Goal: Information Seeking & Learning: Understand process/instructions

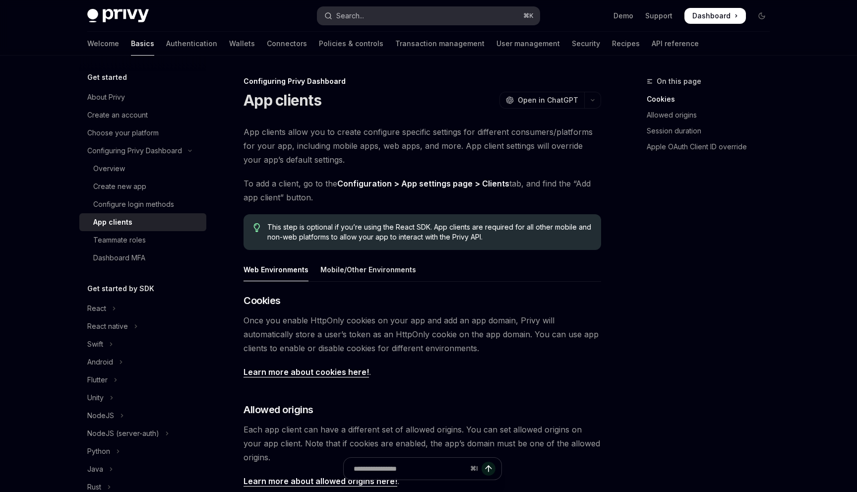
click at [398, 16] on button "Search... ⌘ K" at bounding box center [428, 16] width 222 height 18
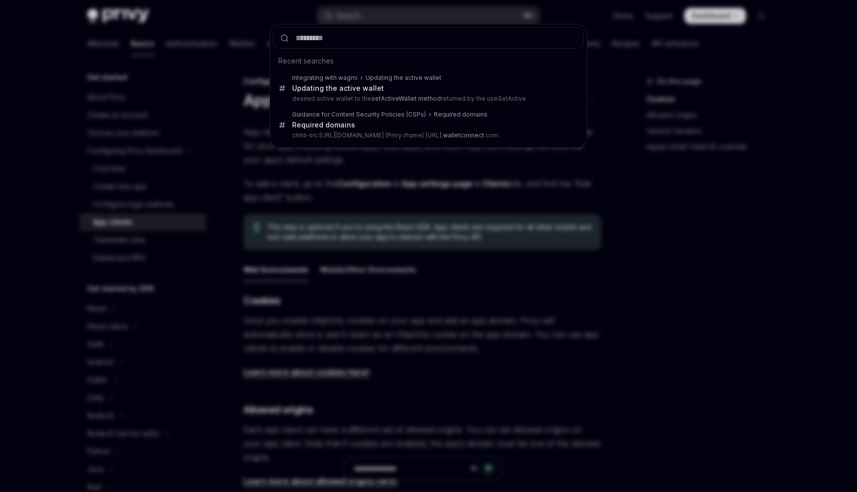
type input "******"
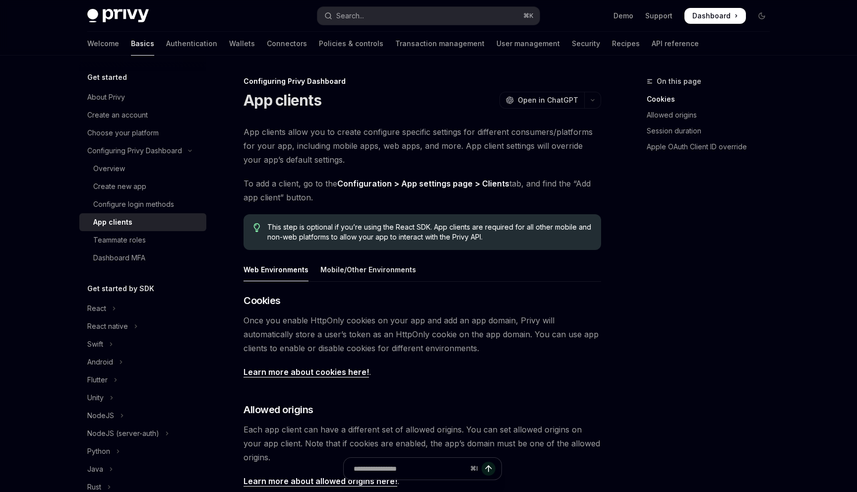
scroll to position [56, 0]
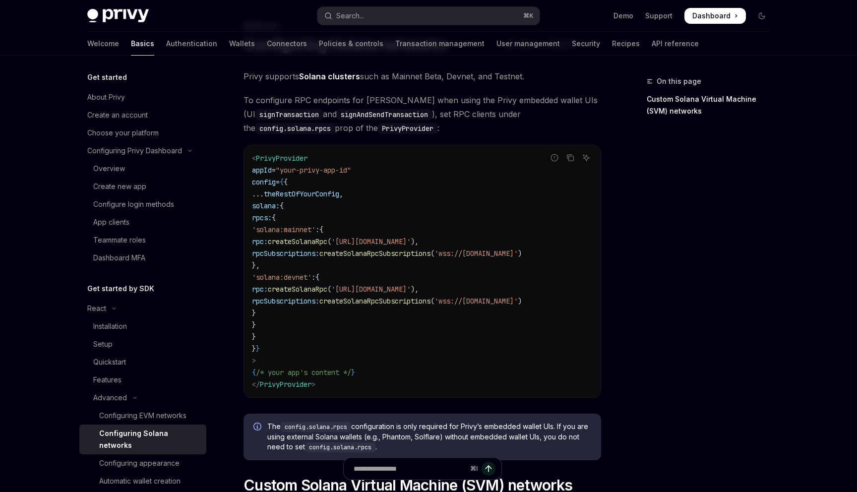
click at [300, 318] on code "< PrivyProvider appId = "your-privy-app-id" config = { { ... theRestOfYourConfi…" at bounding box center [422, 271] width 341 height 238
drag, startPoint x: 299, startPoint y: 315, endPoint x: 285, endPoint y: 227, distance: 88.9
click at [285, 227] on code "< PrivyProvider appId = "your-privy-app-id" config = { { ... theRestOfYourConfi…" at bounding box center [422, 271] width 341 height 238
copy code "'solana:mainnet' : { rpc: createSolanaRpc ( '[URL][DOMAIN_NAME]' ), rpcSubscrip…"
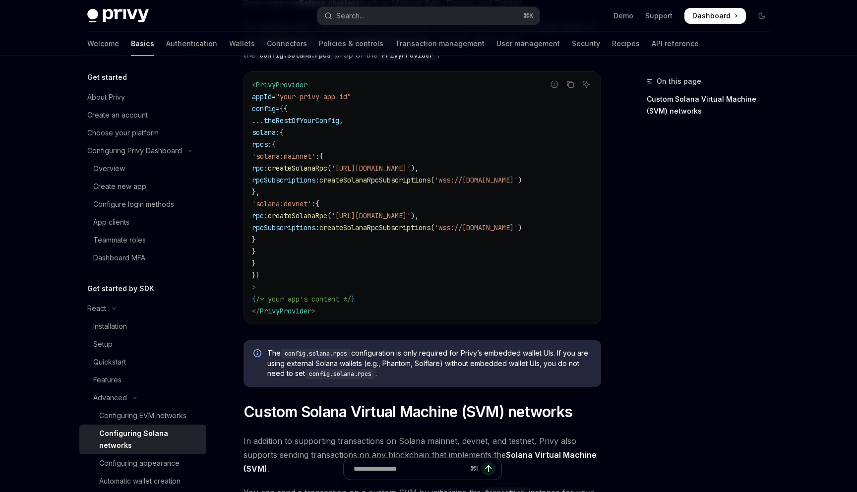
scroll to position [71, 0]
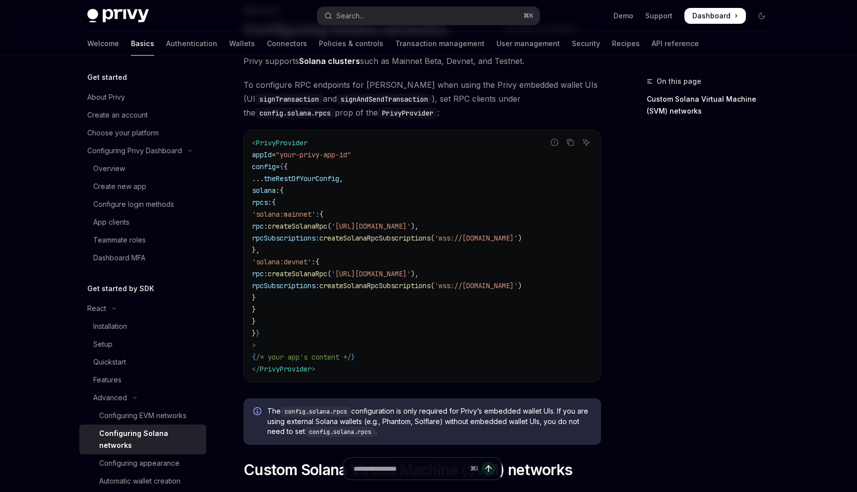
copy code "'solana:mainnet' : { rpc: createSolanaRpc ( '[URL][DOMAIN_NAME]' ), rpcSubscrip…"
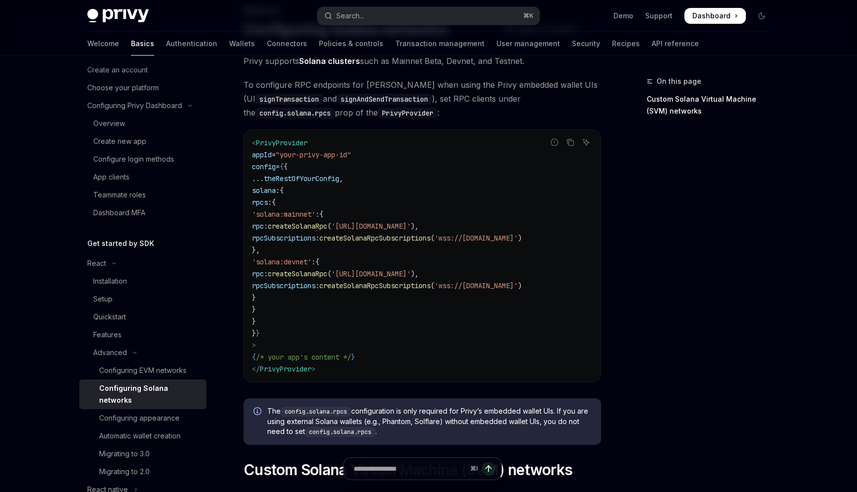
scroll to position [64, 0]
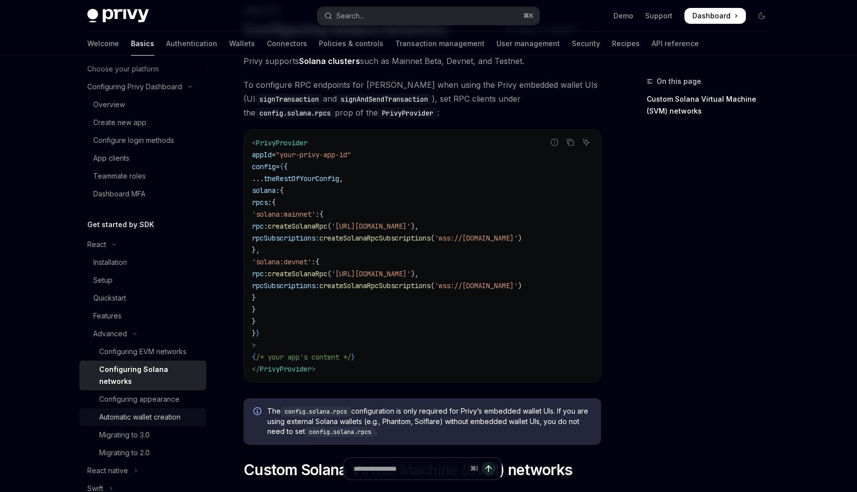
click at [157, 411] on div "Automatic wallet creation" at bounding box center [139, 417] width 81 height 12
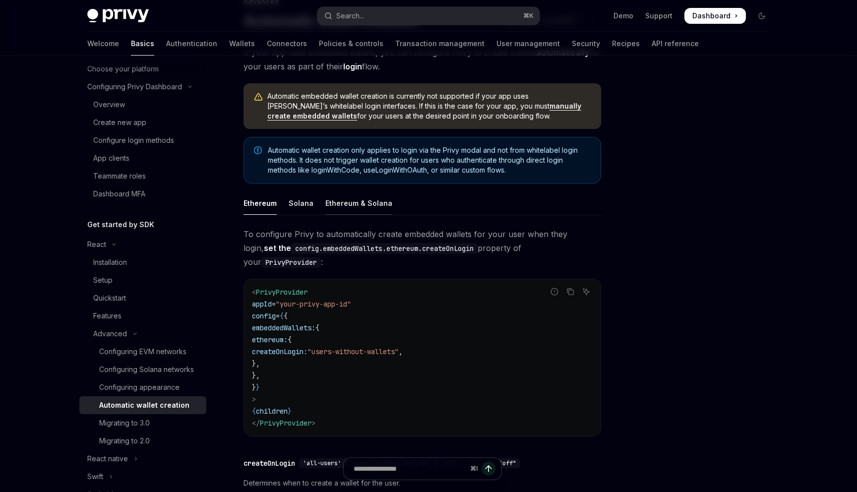
scroll to position [89, 0]
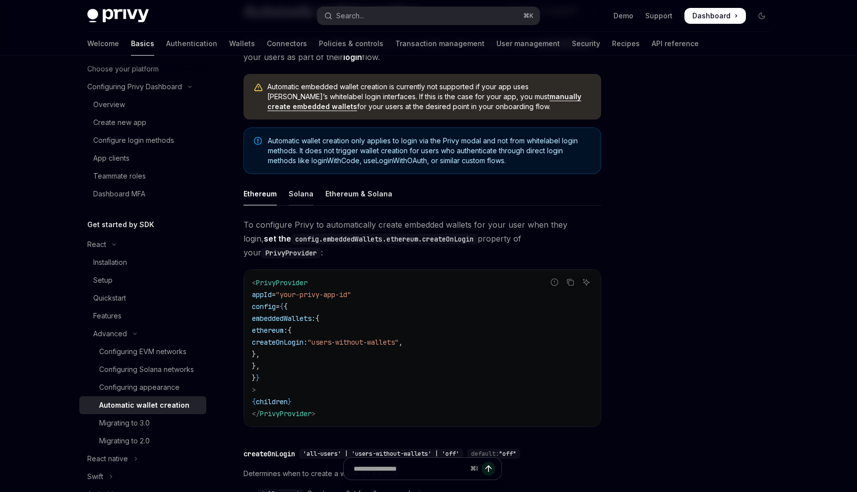
click at [297, 191] on div "Solana" at bounding box center [301, 193] width 25 height 23
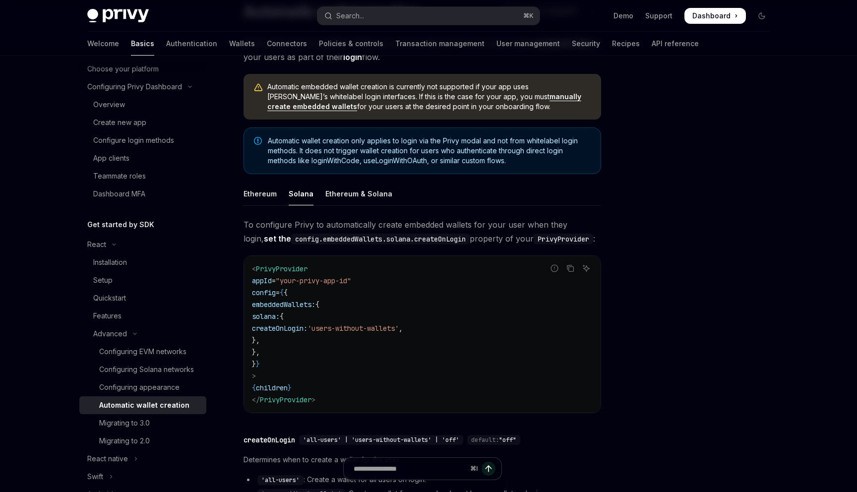
copy code "embeddedWallets: { solana: { createOnLogin: 'users-without-wallets' , }, },"
drag, startPoint x: 301, startPoint y: 354, endPoint x: 286, endPoint y: 308, distance: 48.3
click at [286, 308] on code "< PrivyProvider appId = "your-privy-app-id" config = { { embeddedWallets: { sol…" at bounding box center [422, 334] width 341 height 143
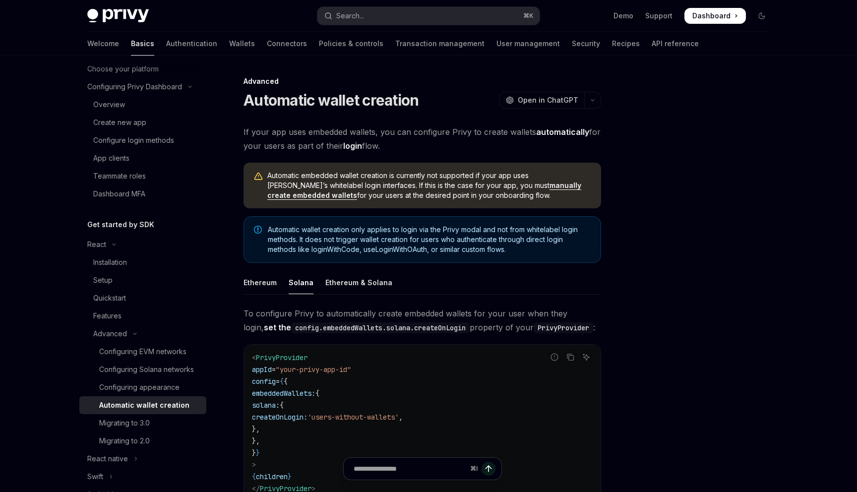
type textarea "*"
